Goal: Information Seeking & Learning: Find specific fact

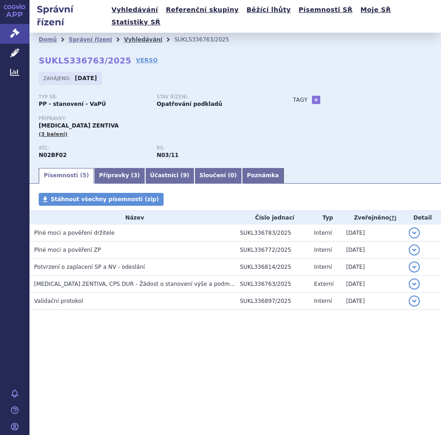
click at [134, 36] on link "Vyhledávání" at bounding box center [143, 39] width 38 height 6
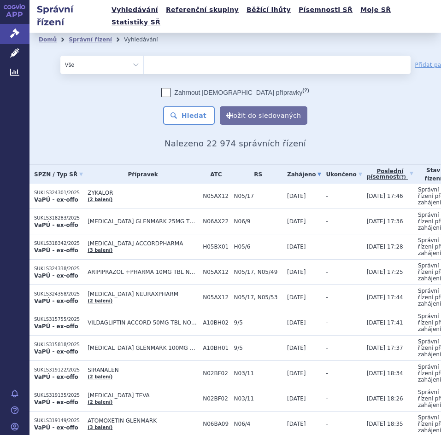
click at [236, 56] on ul at bounding box center [250, 63] width 212 height 15
click at [144, 55] on select at bounding box center [143, 64] width 0 height 18
type input "ri"
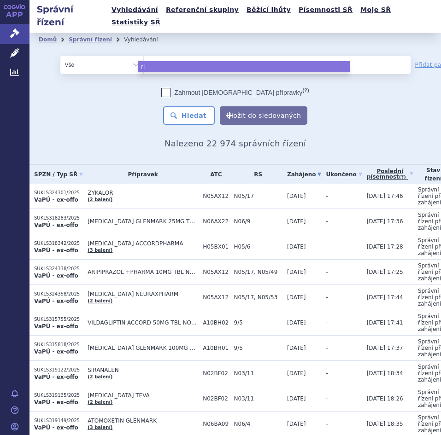
type input "riv"
type input "riva"
type input "rivaro"
type input "rivarox"
type input "rivaroxa"
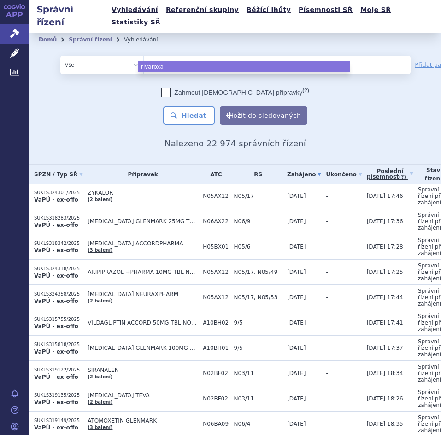
type input "rivaroxab"
type input "rivaroxaba"
type input "rivaroxaban"
select select "rivaroxaban"
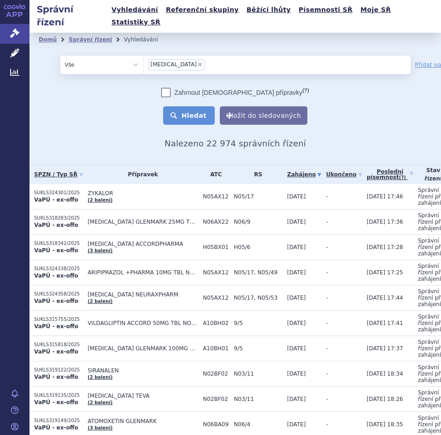
click at [195, 106] on button "Hledat" at bounding box center [189, 115] width 52 height 18
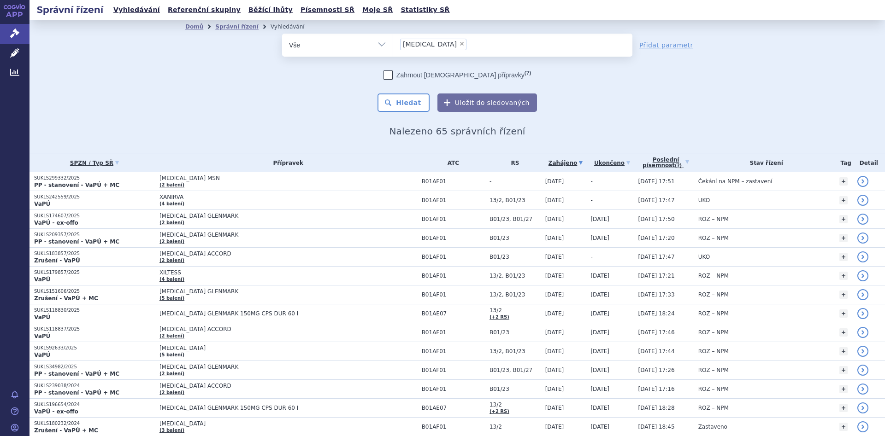
click at [218, 128] on h2 "Nalezeno 65 správních řízení" at bounding box center [457, 131] width 544 height 11
click at [441, 43] on span "×" at bounding box center [462, 44] width 6 height 6
click at [393, 43] on select "rivaroxaban" at bounding box center [393, 44] width 0 height 23
select select
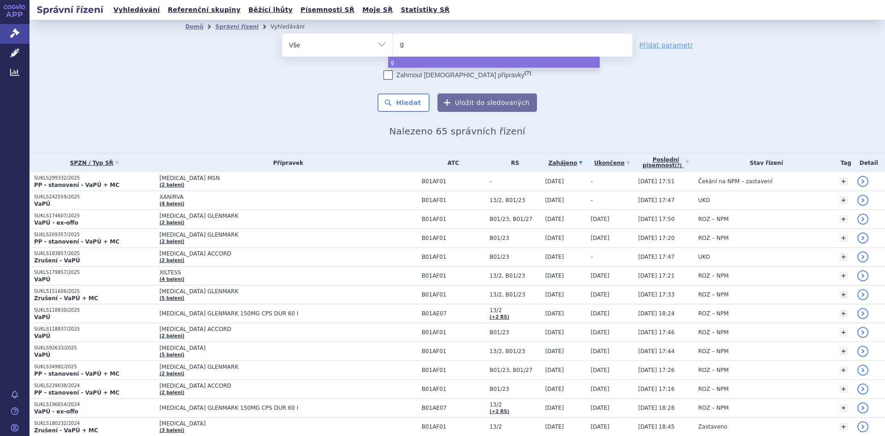
type input "gl"
type input "glez"
type input "glezi"
type input "glezisi"
type input "glezisim"
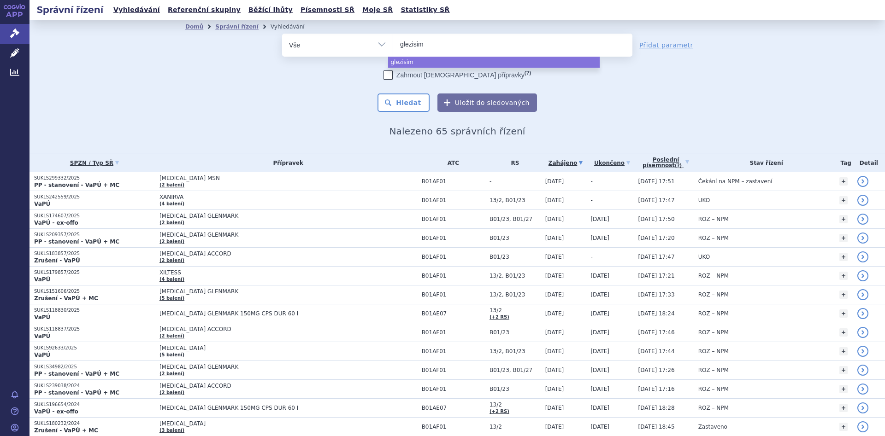
select select "glezisim"
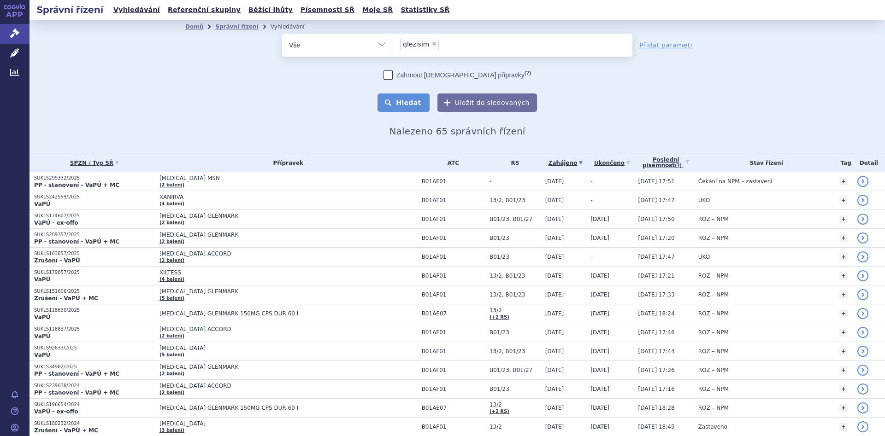
click at [416, 106] on button "Hledat" at bounding box center [403, 103] width 52 height 18
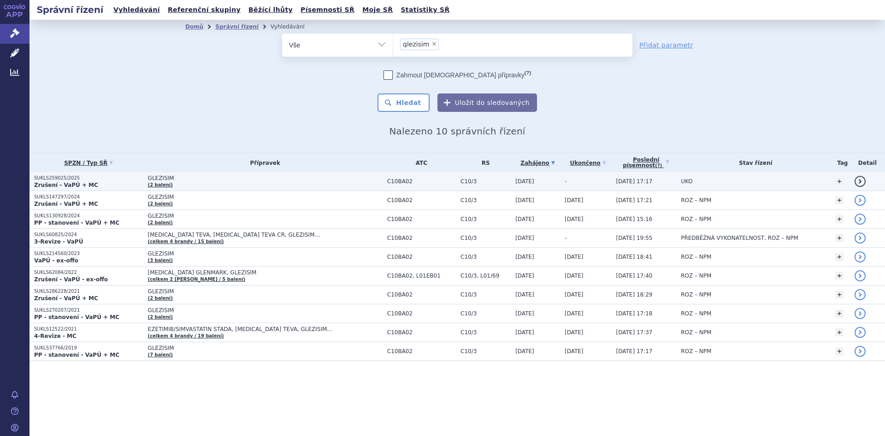
click at [350, 180] on span "GLEZISIM" at bounding box center [263, 178] width 230 height 6
